Goal: Find contact information: Find contact information

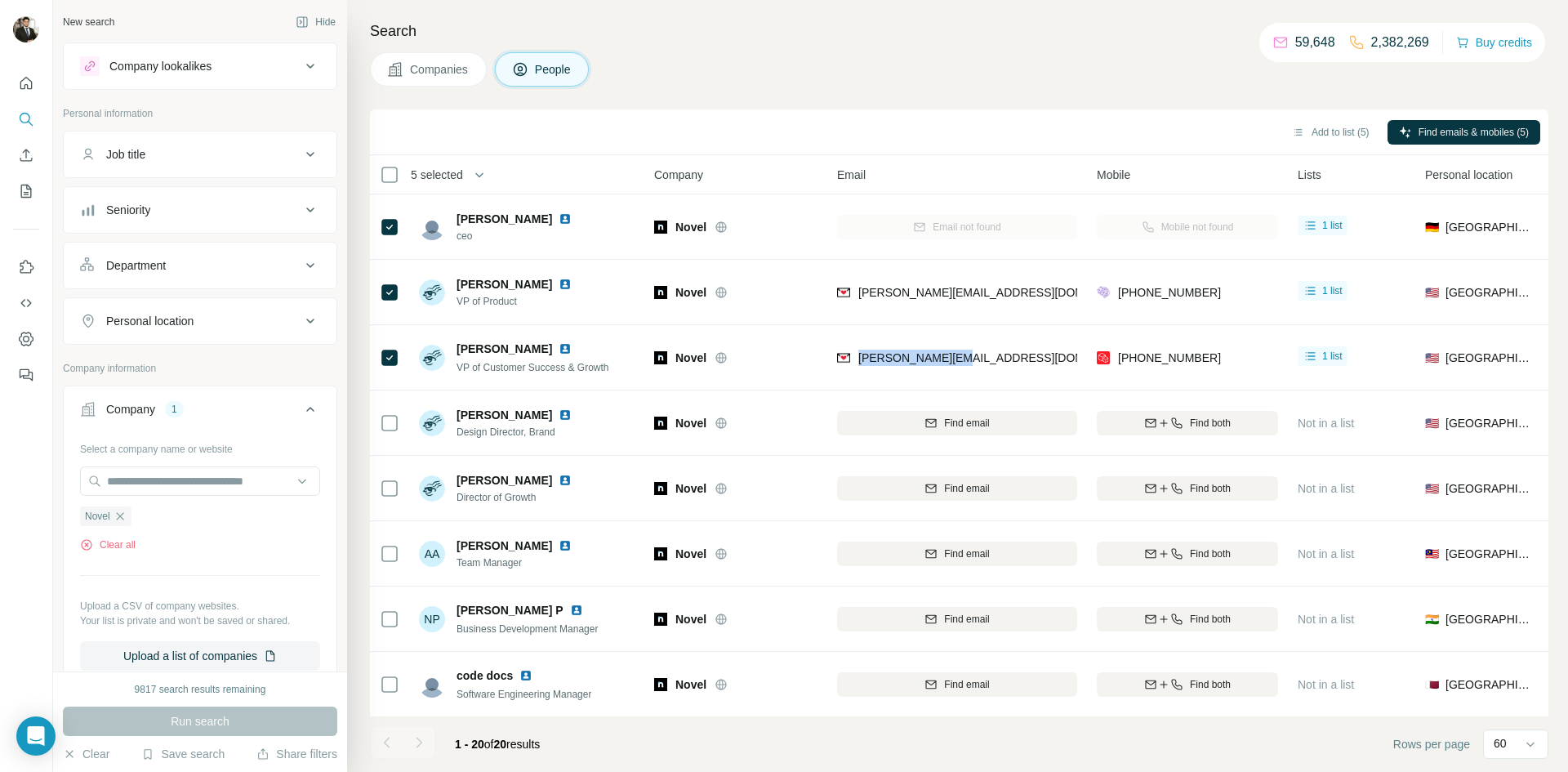
scroll to position [687, 0]
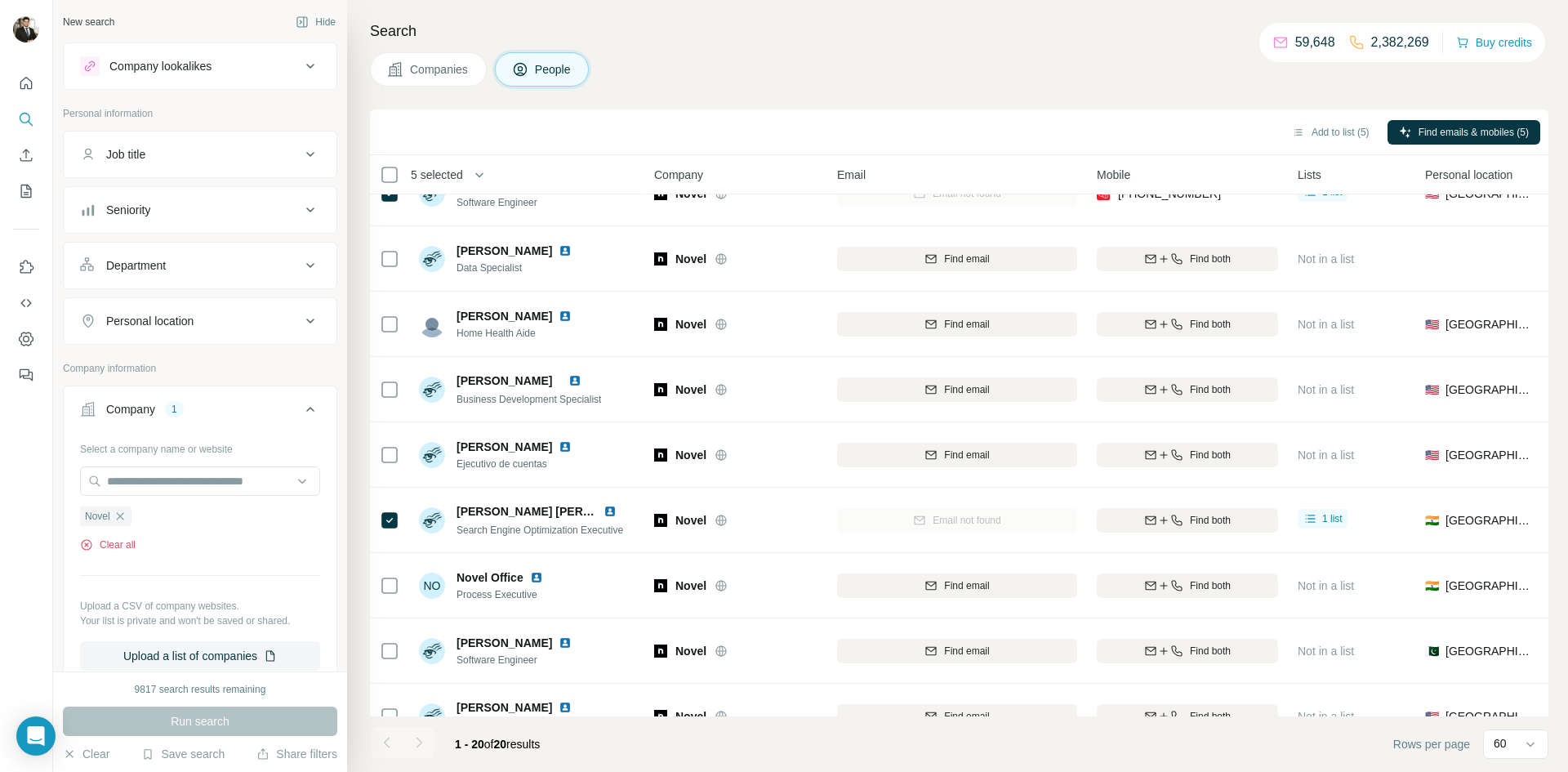
click at [102, 537] on button "Clear all" at bounding box center [108, 545] width 56 height 15
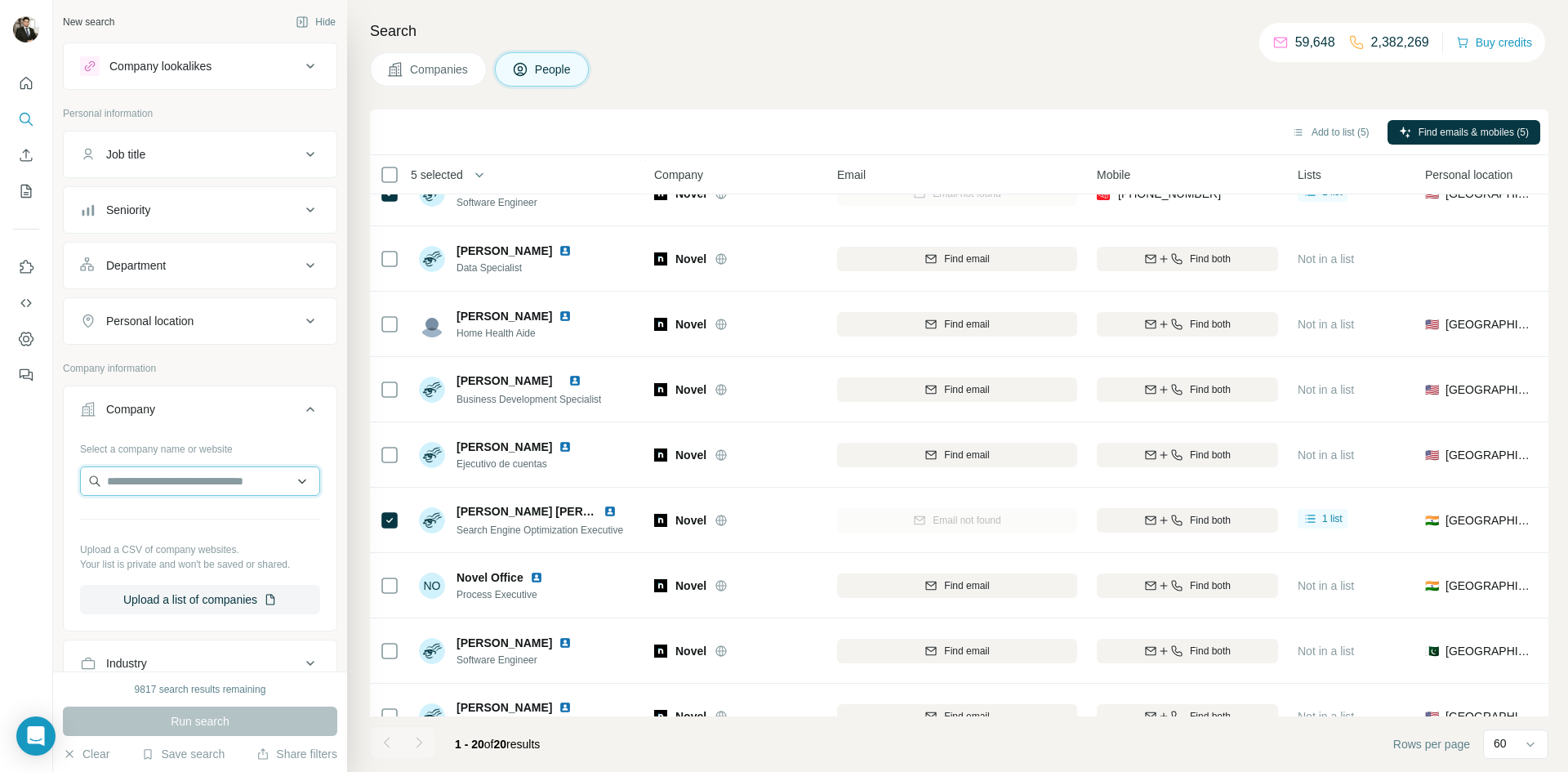
click at [140, 488] on input "text" at bounding box center [199, 482] width 240 height 30
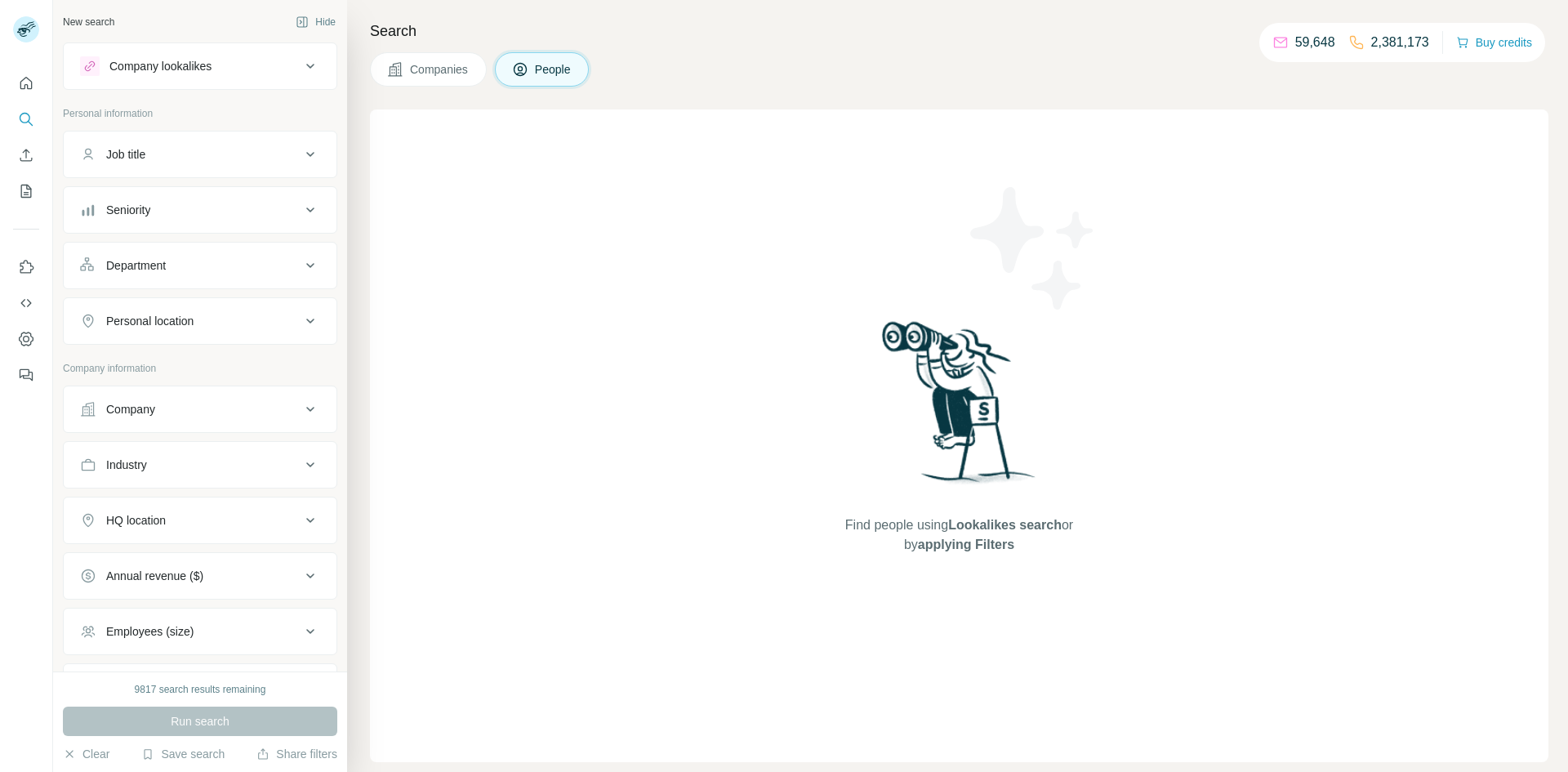
click at [161, 418] on button "Company" at bounding box center [200, 409] width 273 height 39
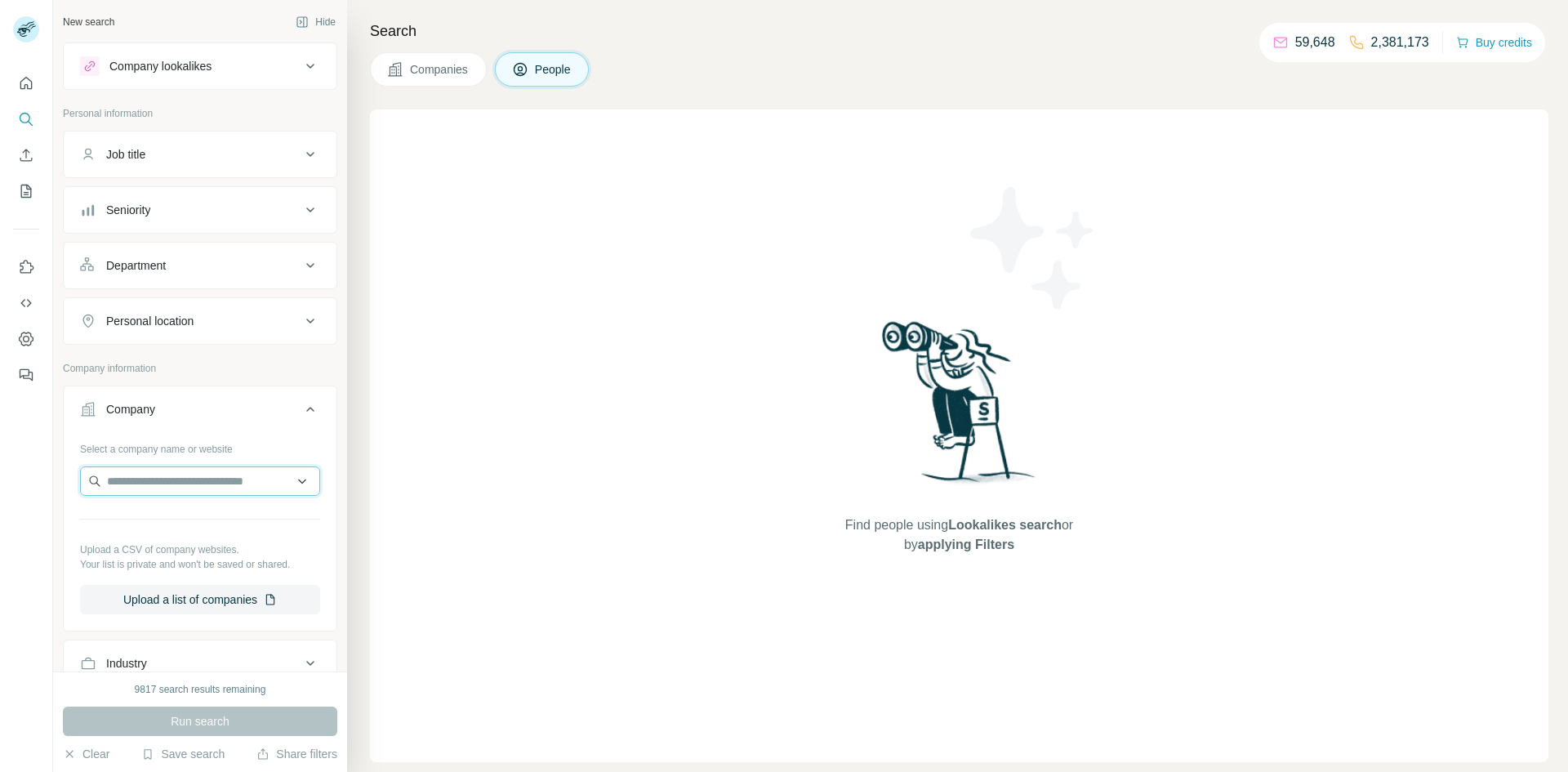
click at [136, 483] on input "text" at bounding box center [199, 482] width 240 height 30
paste input "**********"
type input "**********"
click at [171, 521] on p "SigLens" at bounding box center [165, 518] width 79 height 17
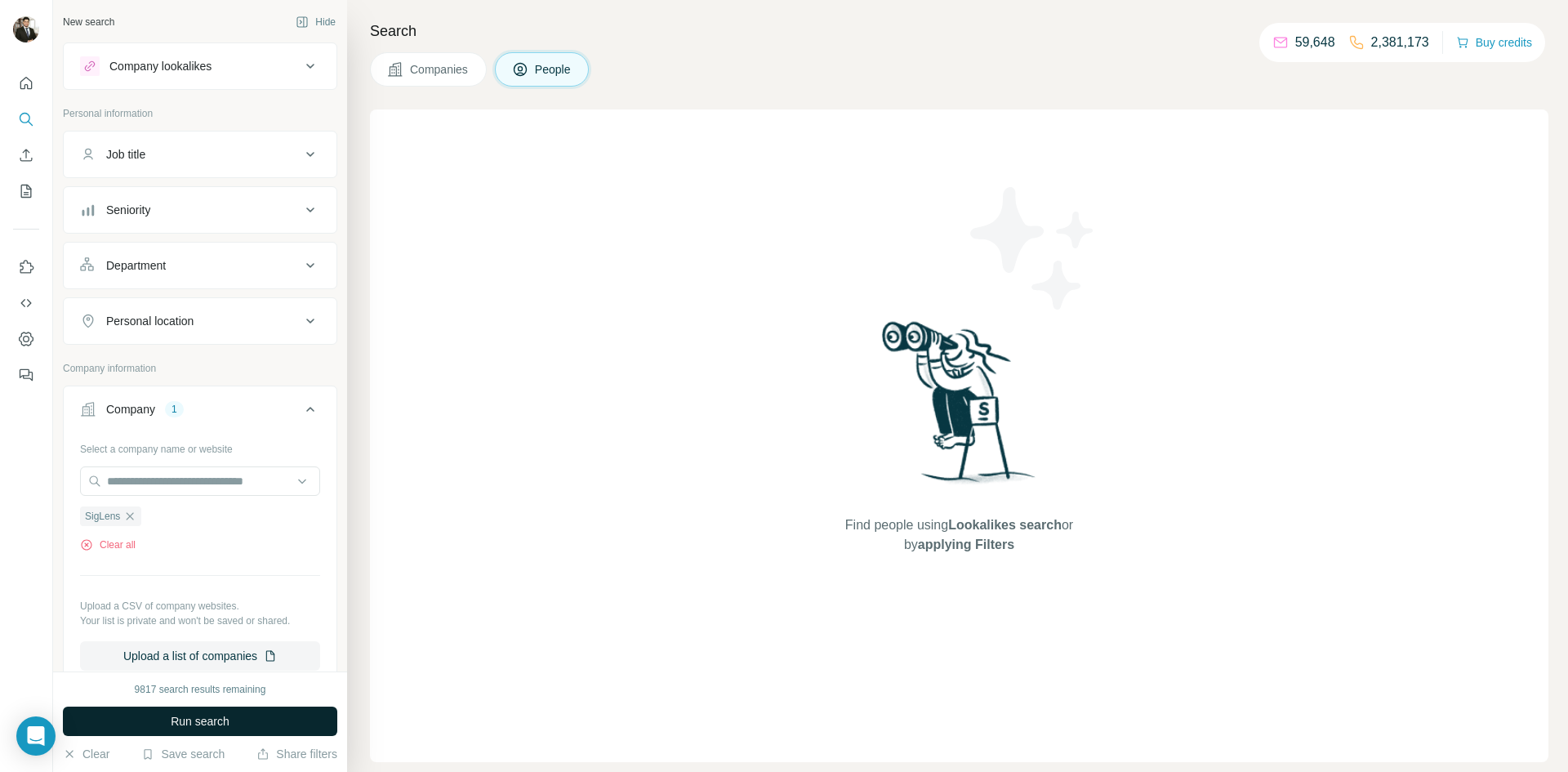
click at [189, 718] on span "Run search" at bounding box center [199, 722] width 58 height 17
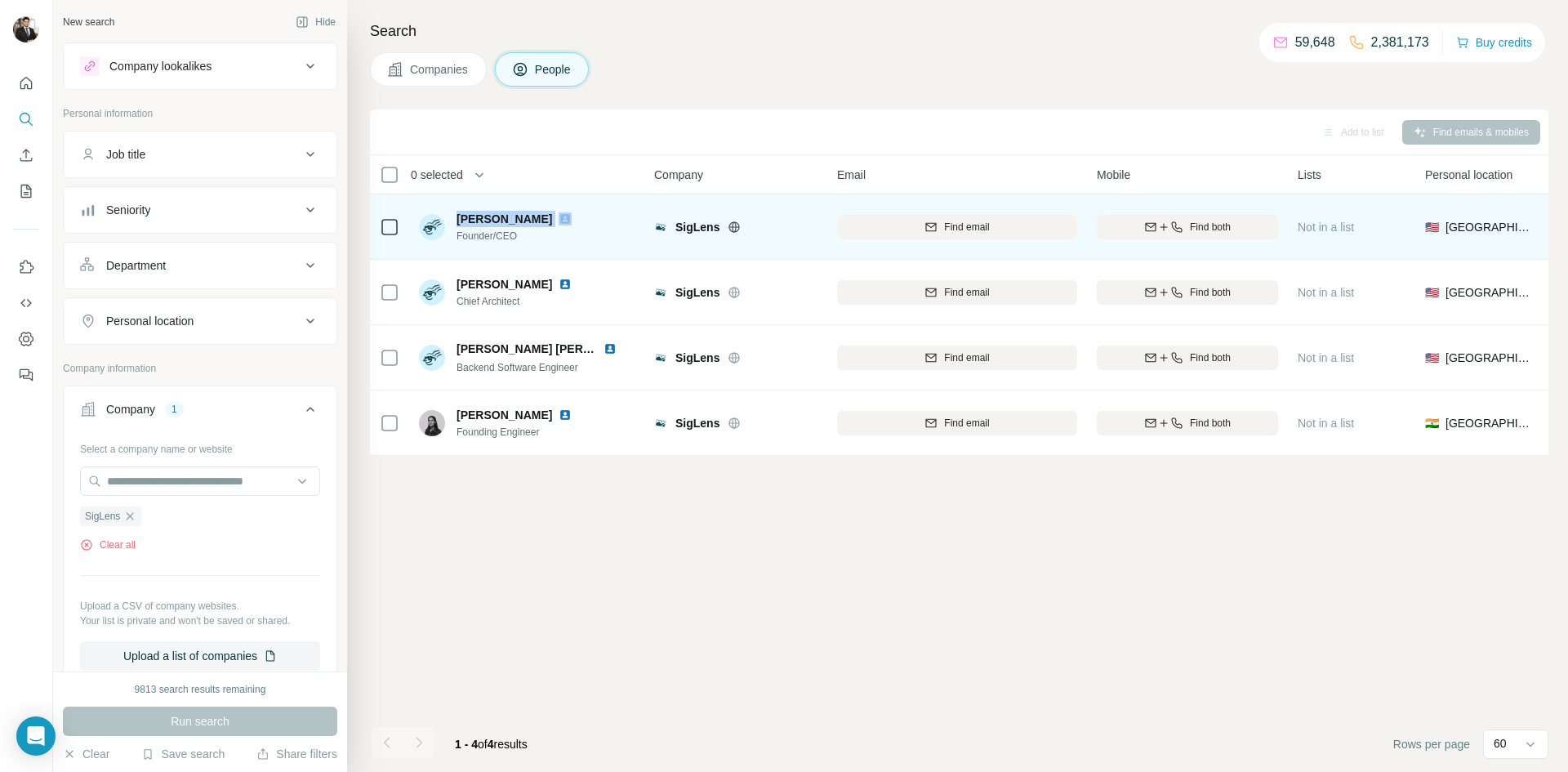
drag, startPoint x: 535, startPoint y: 217, endPoint x: 456, endPoint y: 212, distance: 79.2
click at [456, 212] on div "[PERSON_NAME]" at bounding box center [523, 219] width 135 height 17
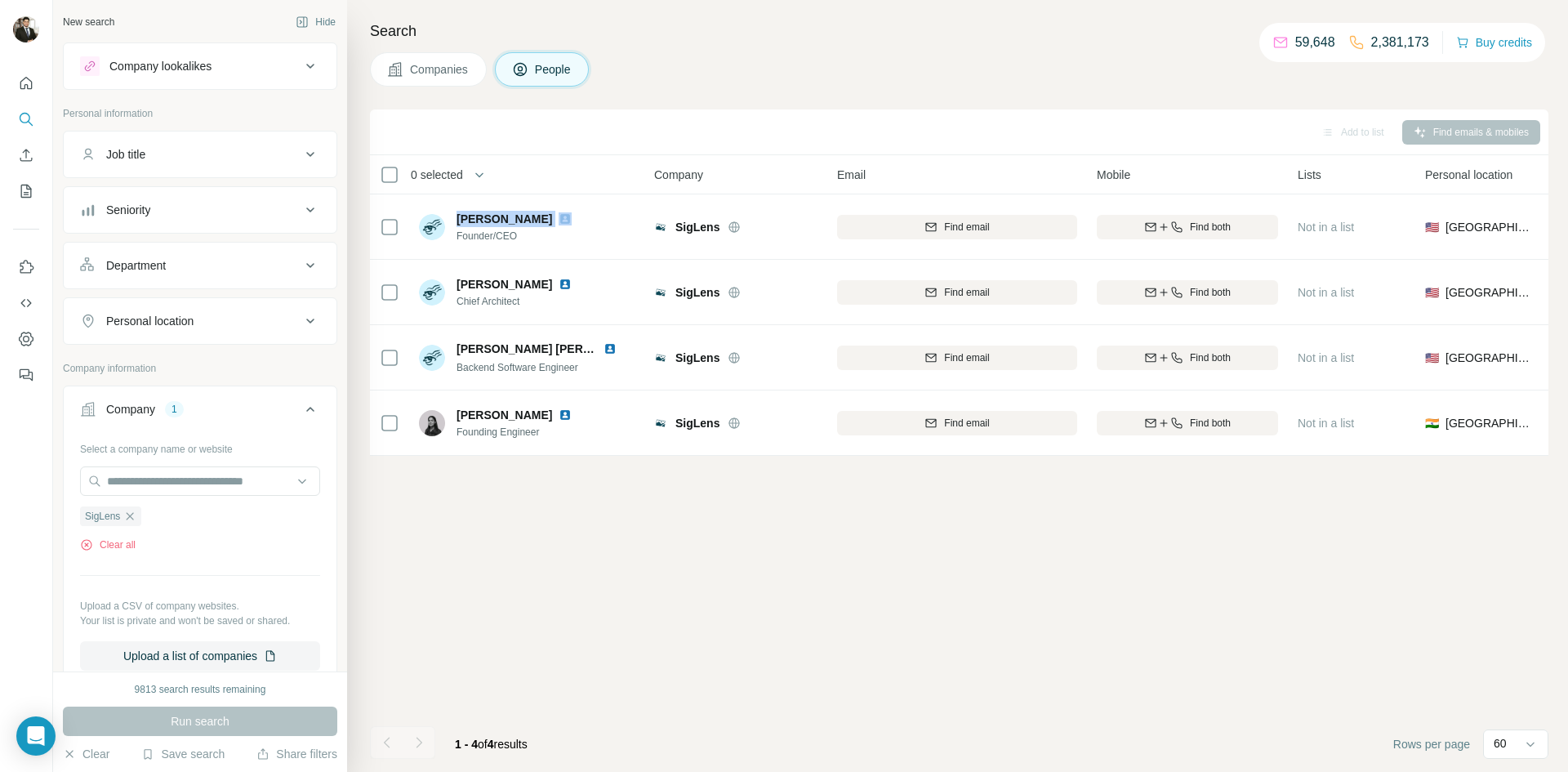
copy span "[PERSON_NAME]"
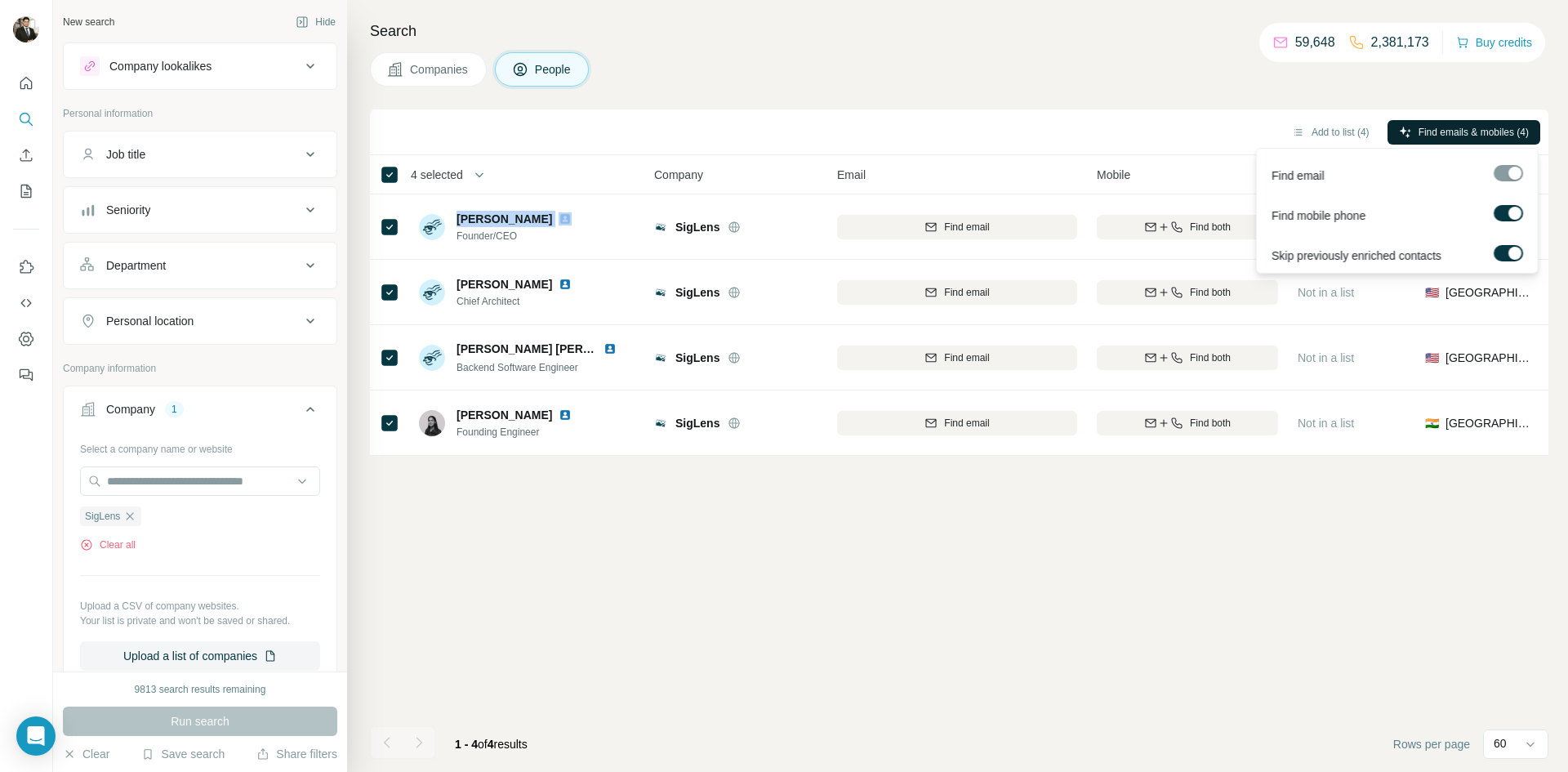
click at [1453, 135] on span "Find emails & mobiles (4)" at bounding box center [1473, 133] width 110 height 15
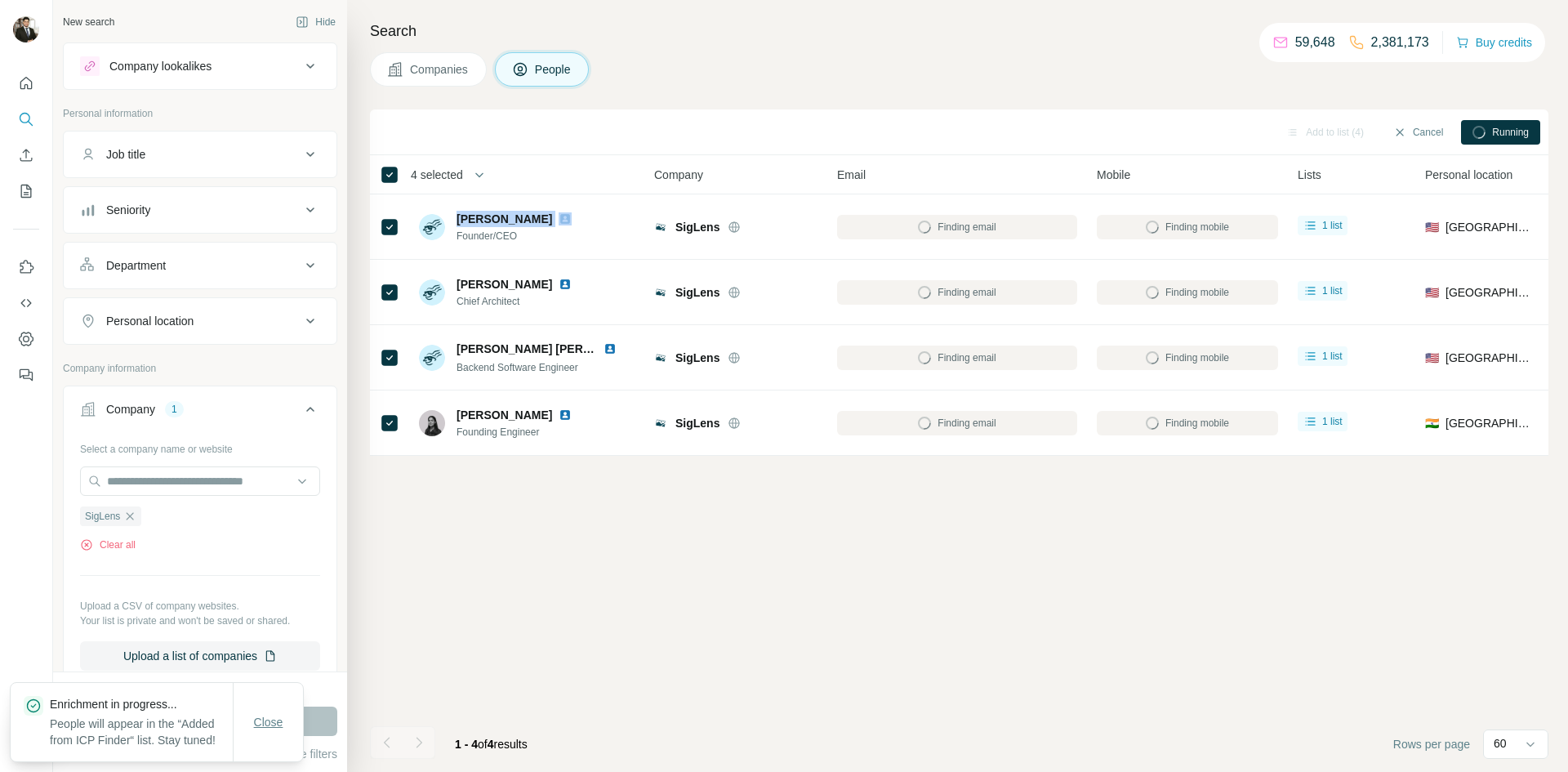
click at [269, 721] on span "Close" at bounding box center [269, 723] width 30 height 17
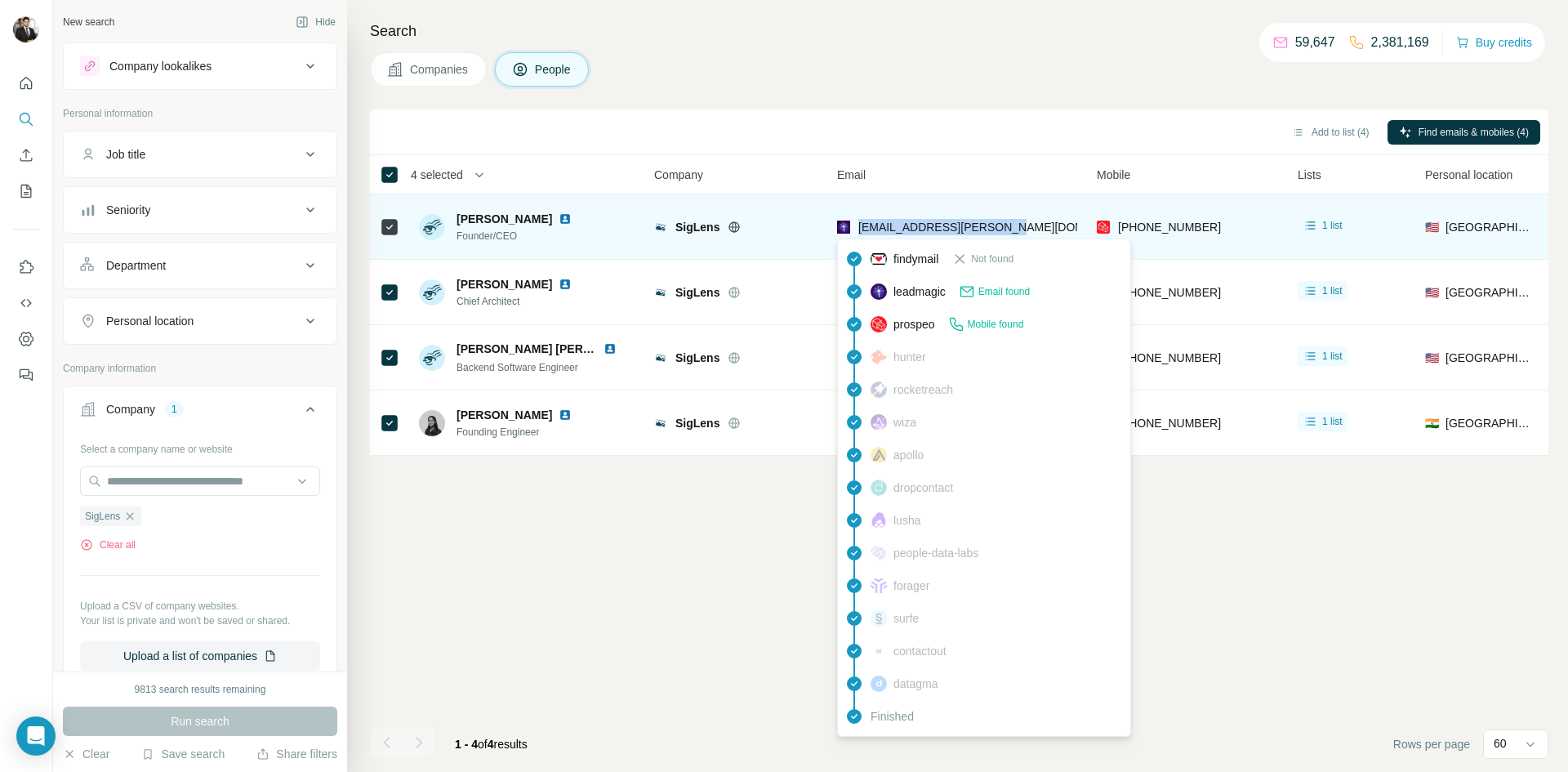
drag, startPoint x: 1014, startPoint y: 232, endPoint x: 857, endPoint y: 227, distance: 157.1
click at [857, 227] on div "[EMAIL_ADDRESS][PERSON_NAME][DOMAIN_NAME]" at bounding box center [957, 226] width 240 height 45
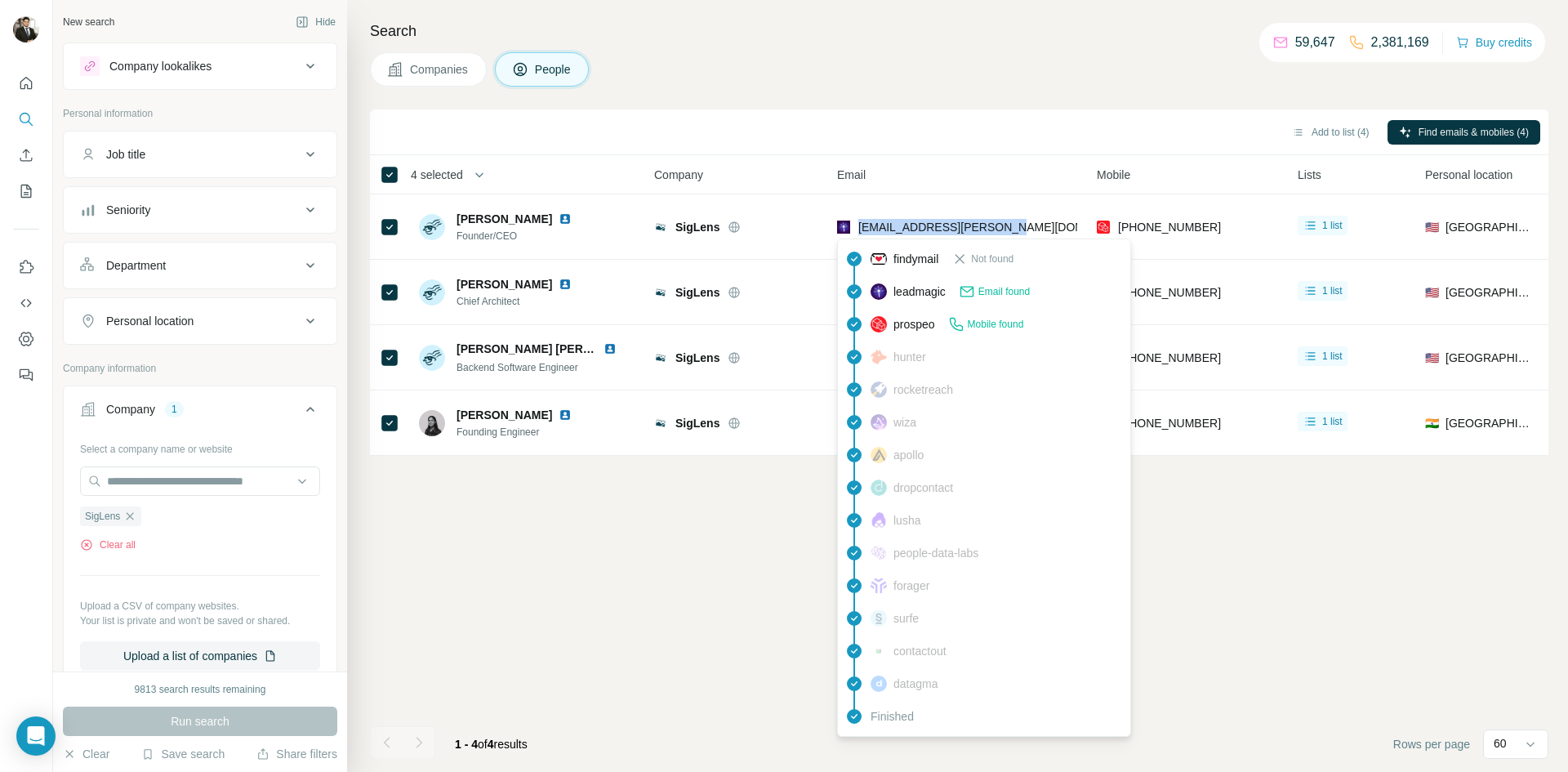
copy span "[EMAIL_ADDRESS][PERSON_NAME][DOMAIN_NAME]"
